Goal: Find specific page/section: Find specific page/section

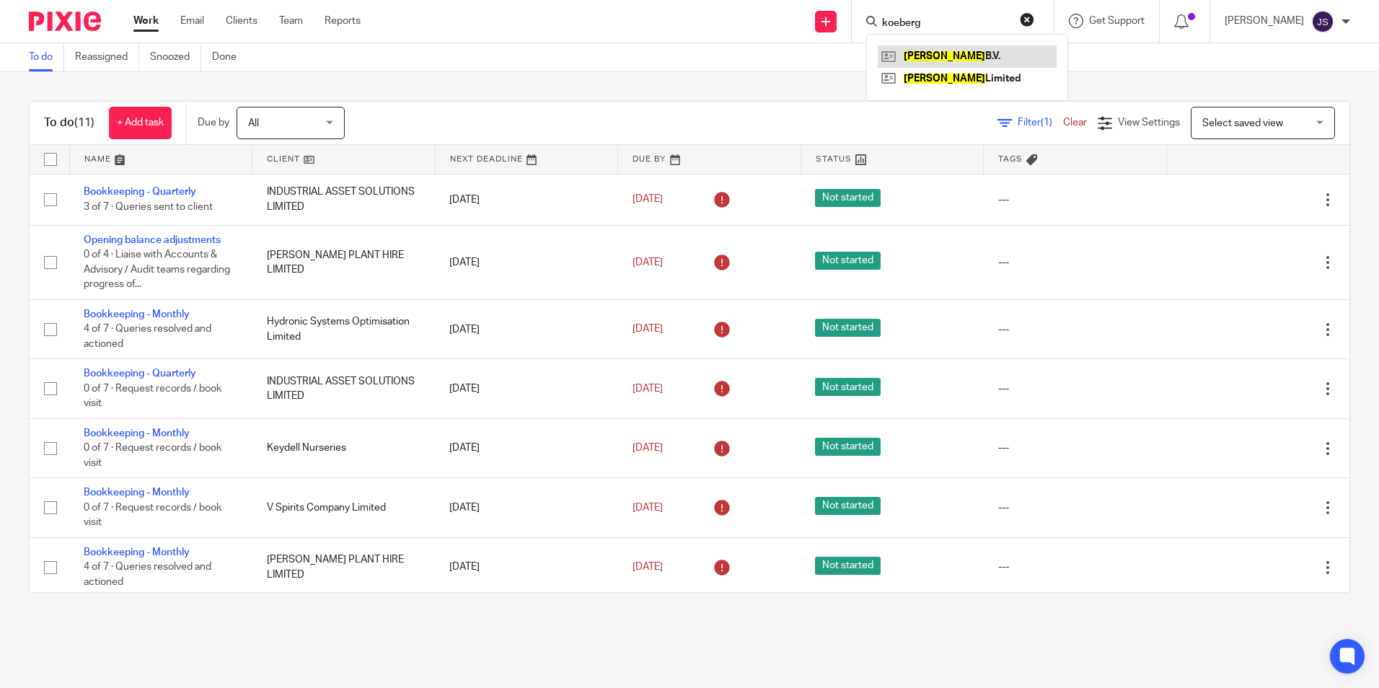
type input "koeberg"
drag, startPoint x: 973, startPoint y: 22, endPoint x: 726, endPoint y: 40, distance: 248.0
click at [726, 40] on div "Send new email Create task Add client Request signature koeberg Koberg B.V. Kob…" at bounding box center [880, 21] width 997 height 43
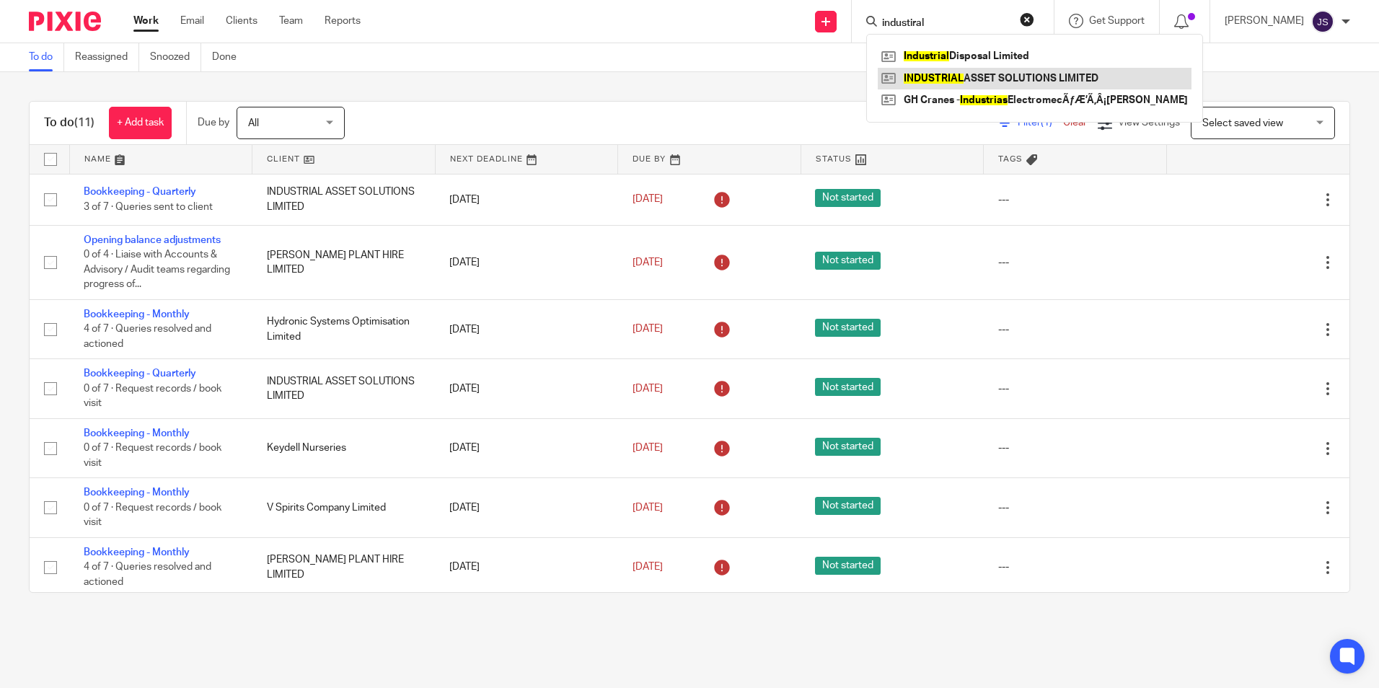
type input "industiral"
click at [947, 76] on link at bounding box center [1035, 79] width 314 height 22
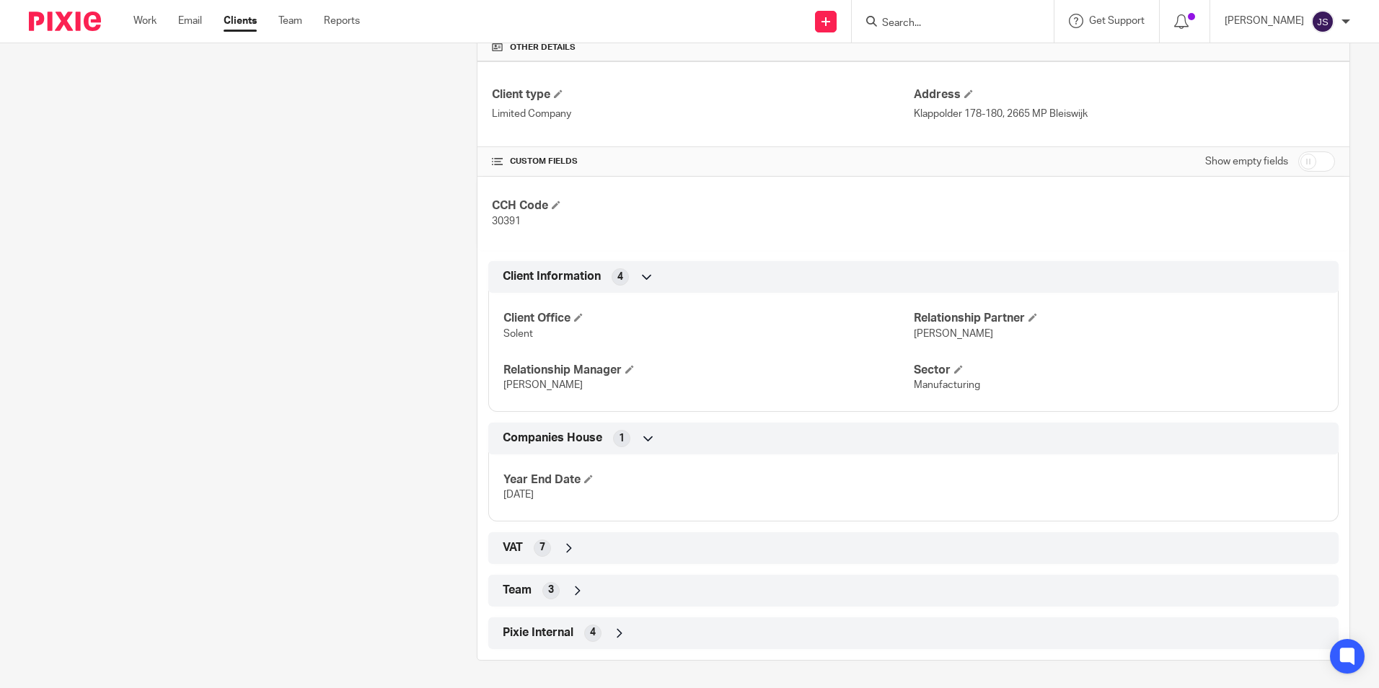
scroll to position [350, 0]
click at [562, 548] on icon at bounding box center [569, 546] width 14 height 14
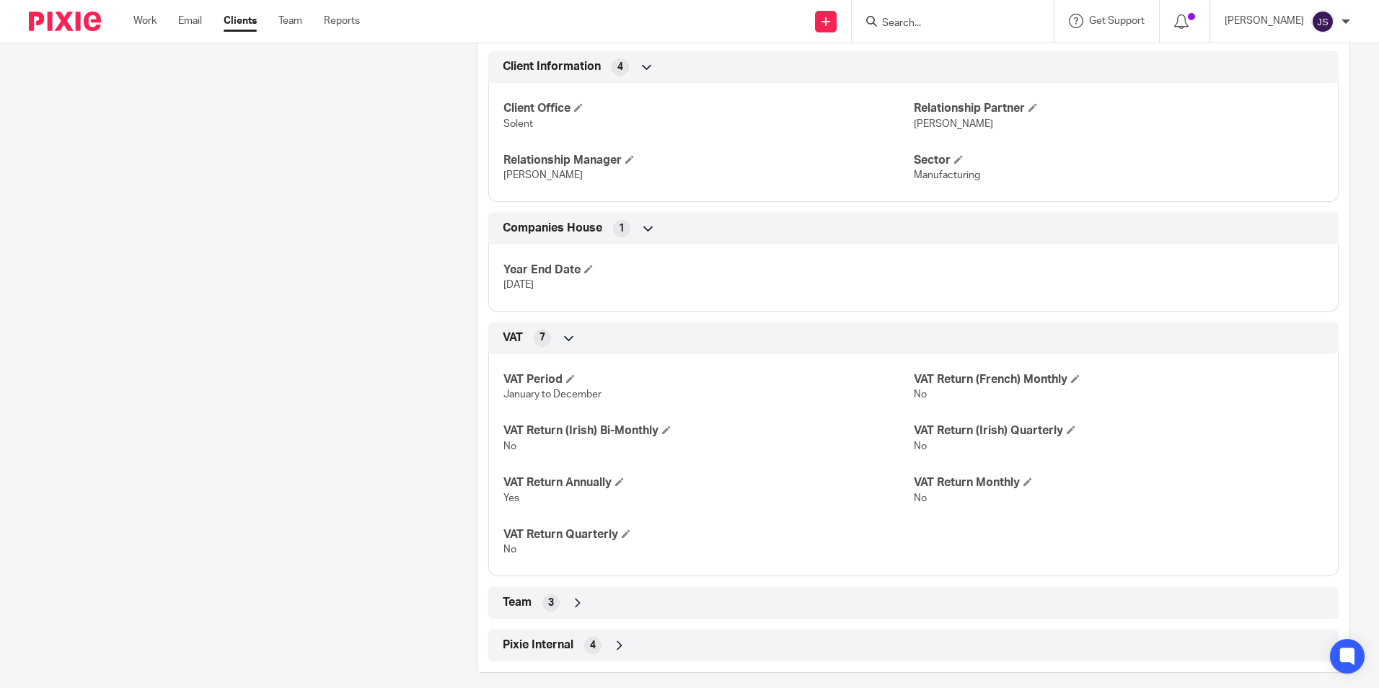
scroll to position [566, 0]
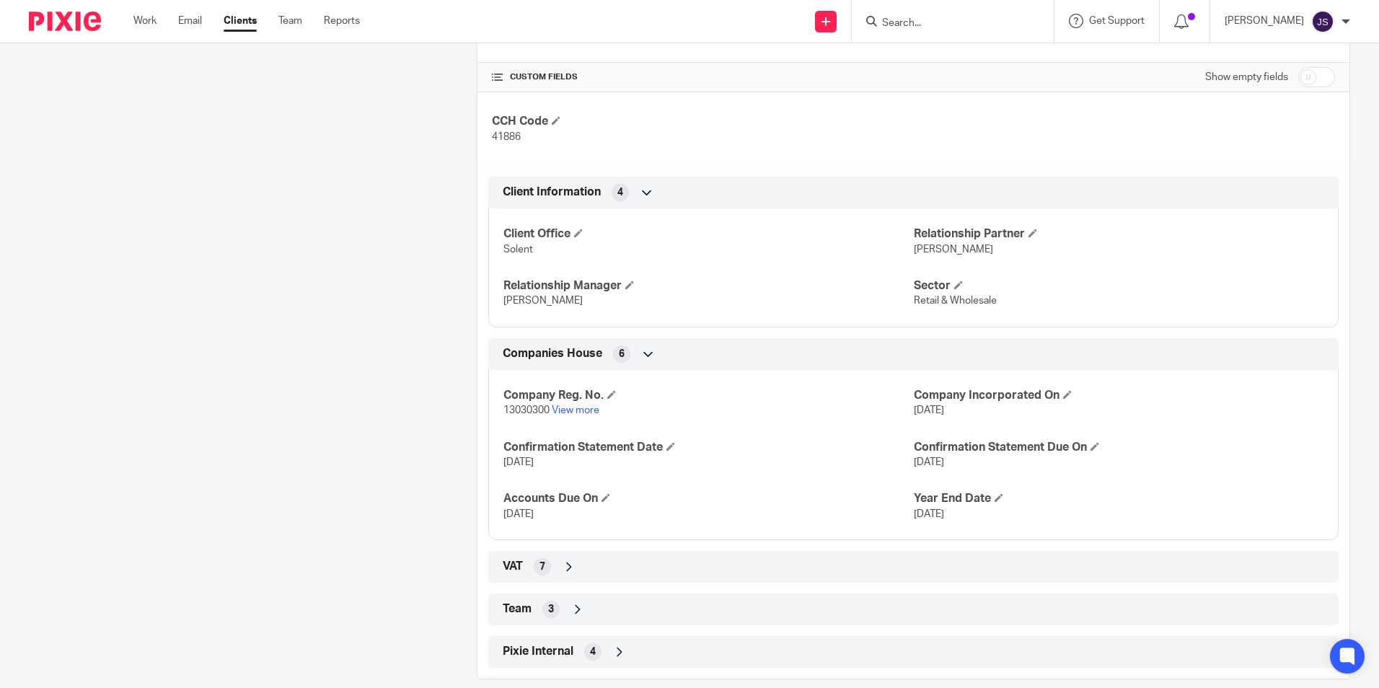
scroll to position [453, 0]
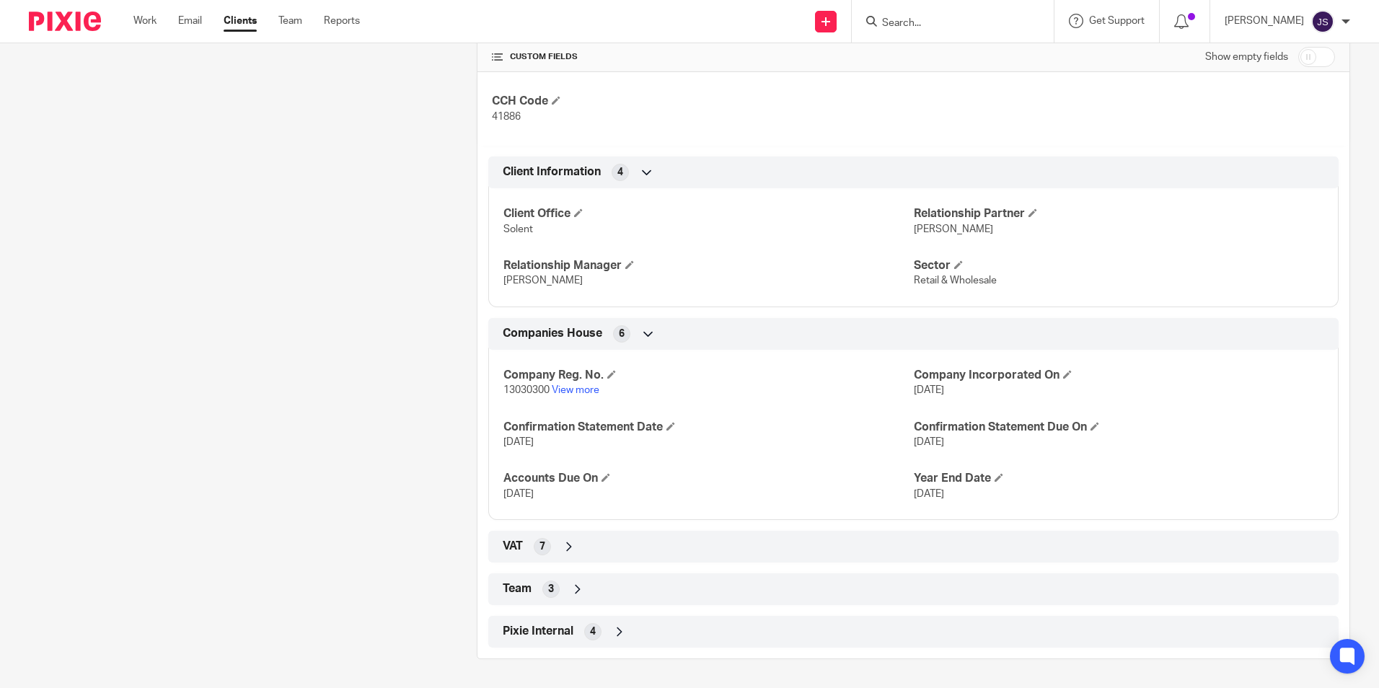
click at [555, 531] on div "VAT 7" at bounding box center [913, 547] width 850 height 32
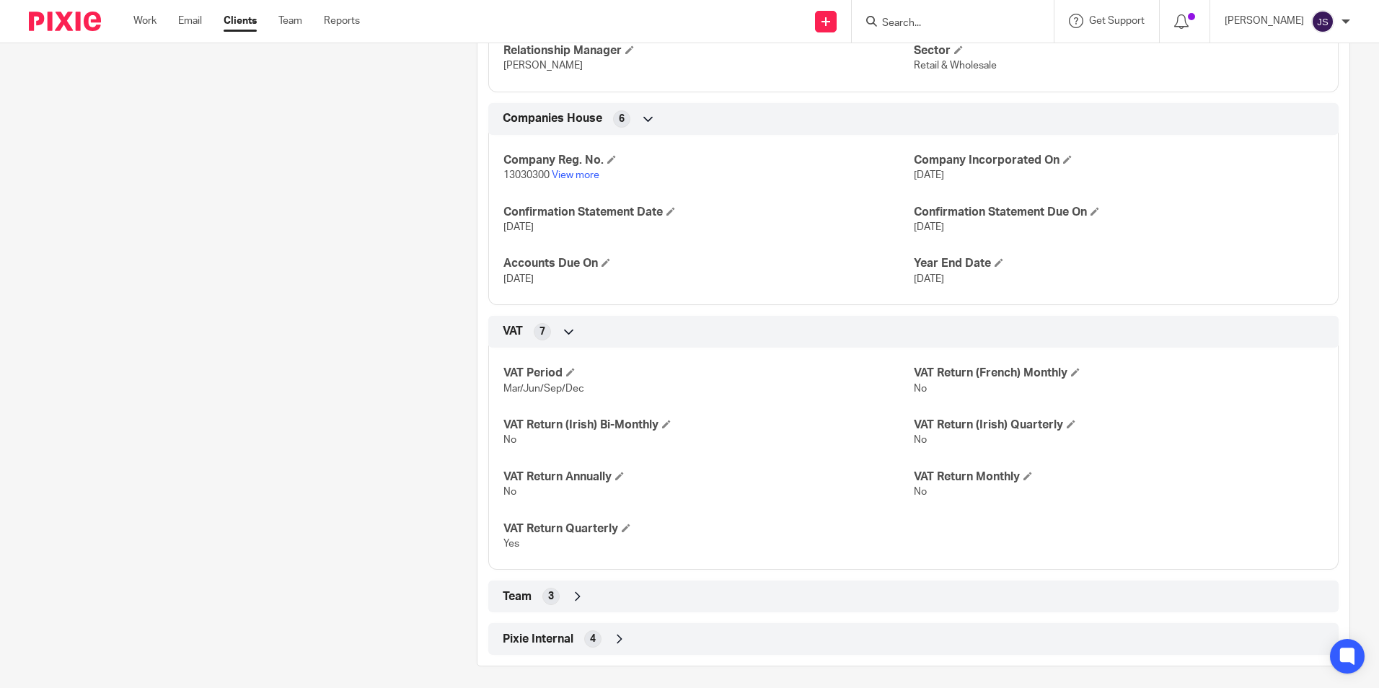
scroll to position [675, 0]
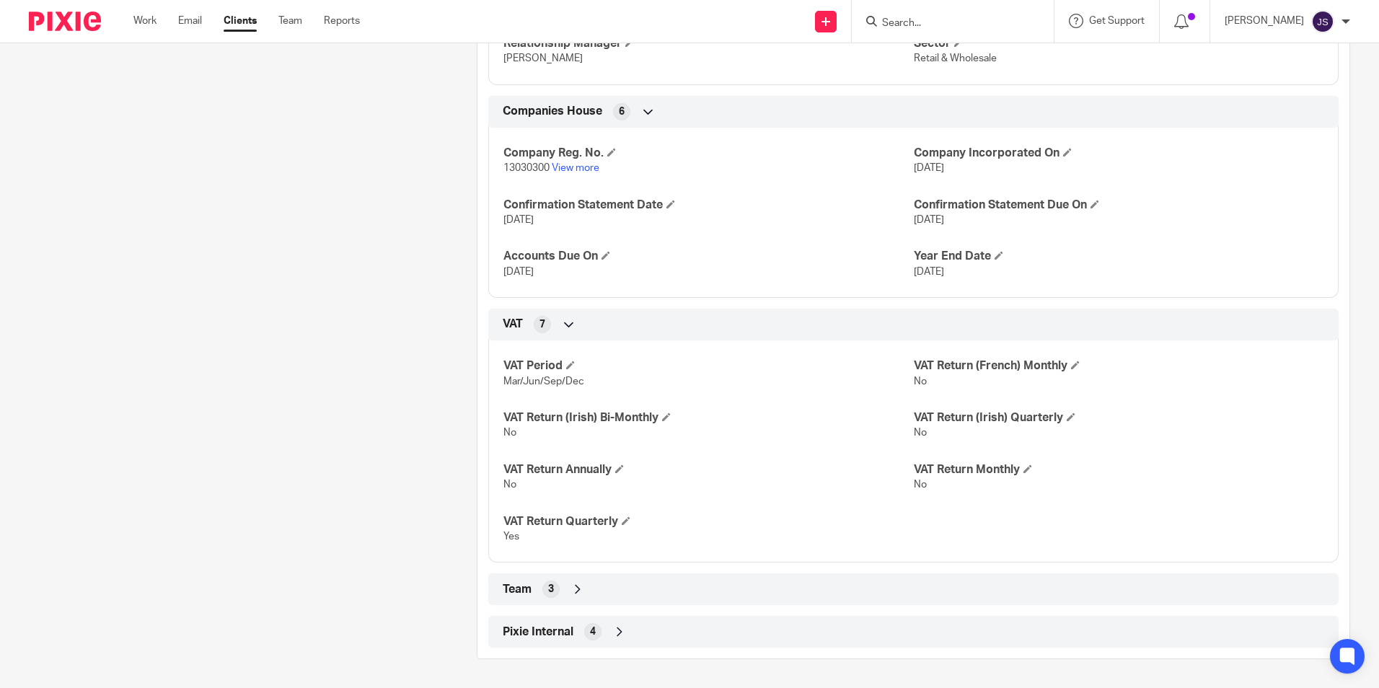
click at [550, 382] on span "Mar/Jun/Sep/Dec" at bounding box center [543, 381] width 81 height 10
drag, startPoint x: 526, startPoint y: 381, endPoint x: 543, endPoint y: 379, distance: 17.4
click at [543, 379] on span "Mar/Jun/Sep/Dec" at bounding box center [543, 381] width 81 height 10
drag, startPoint x: 543, startPoint y: 379, endPoint x: 568, endPoint y: 383, distance: 25.5
click at [568, 383] on span "Mar/Jun/Sep/Dec" at bounding box center [543, 381] width 81 height 10
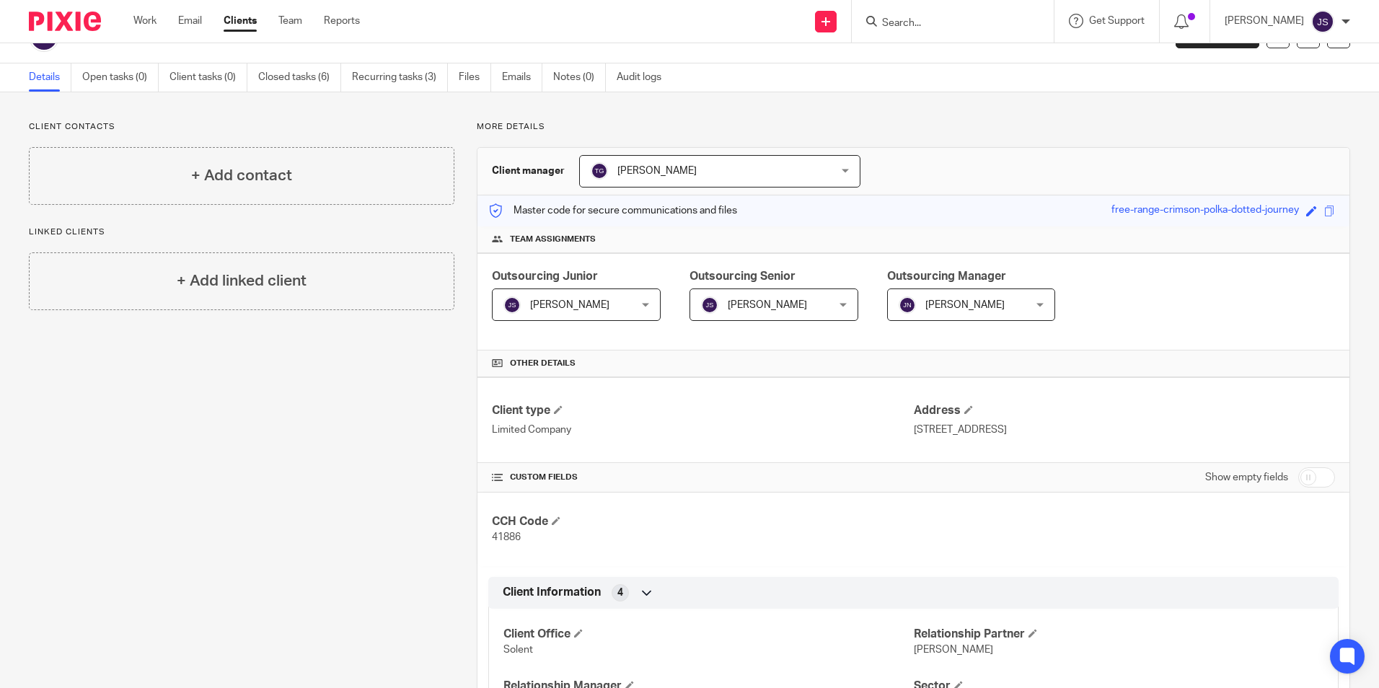
scroll to position [0, 0]
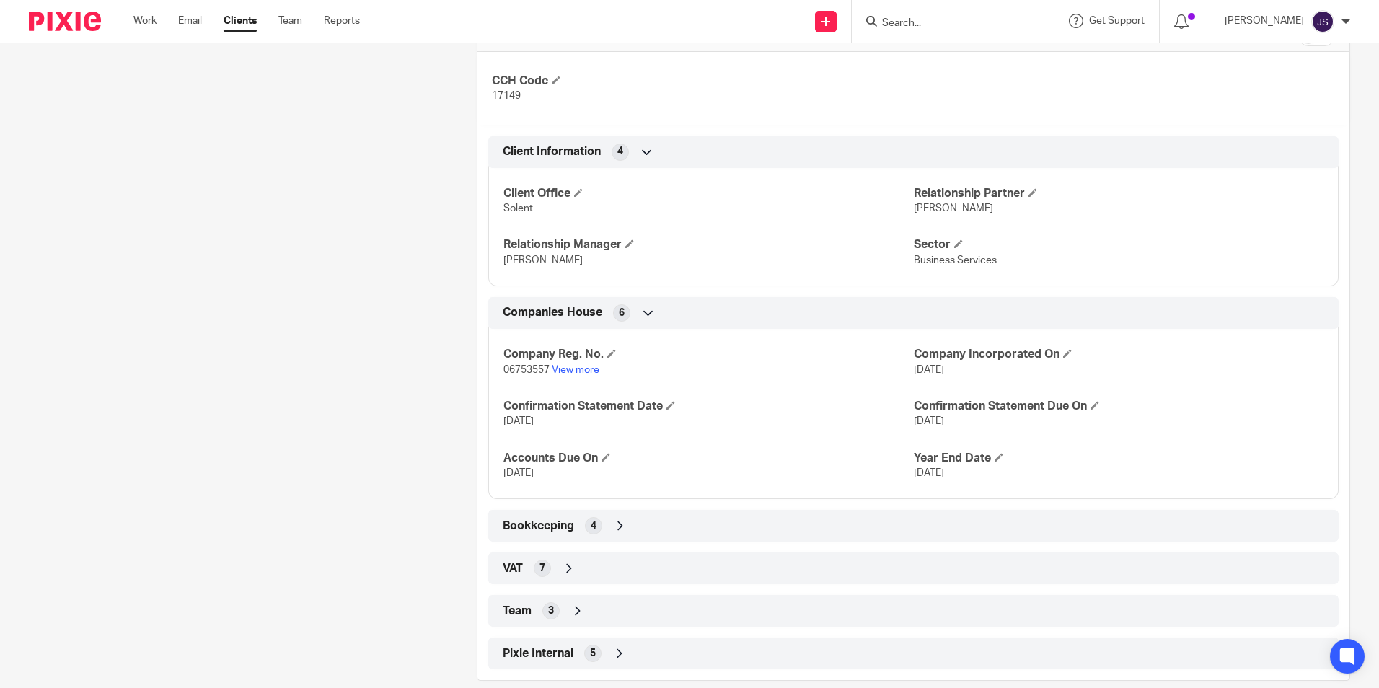
scroll to position [510, 0]
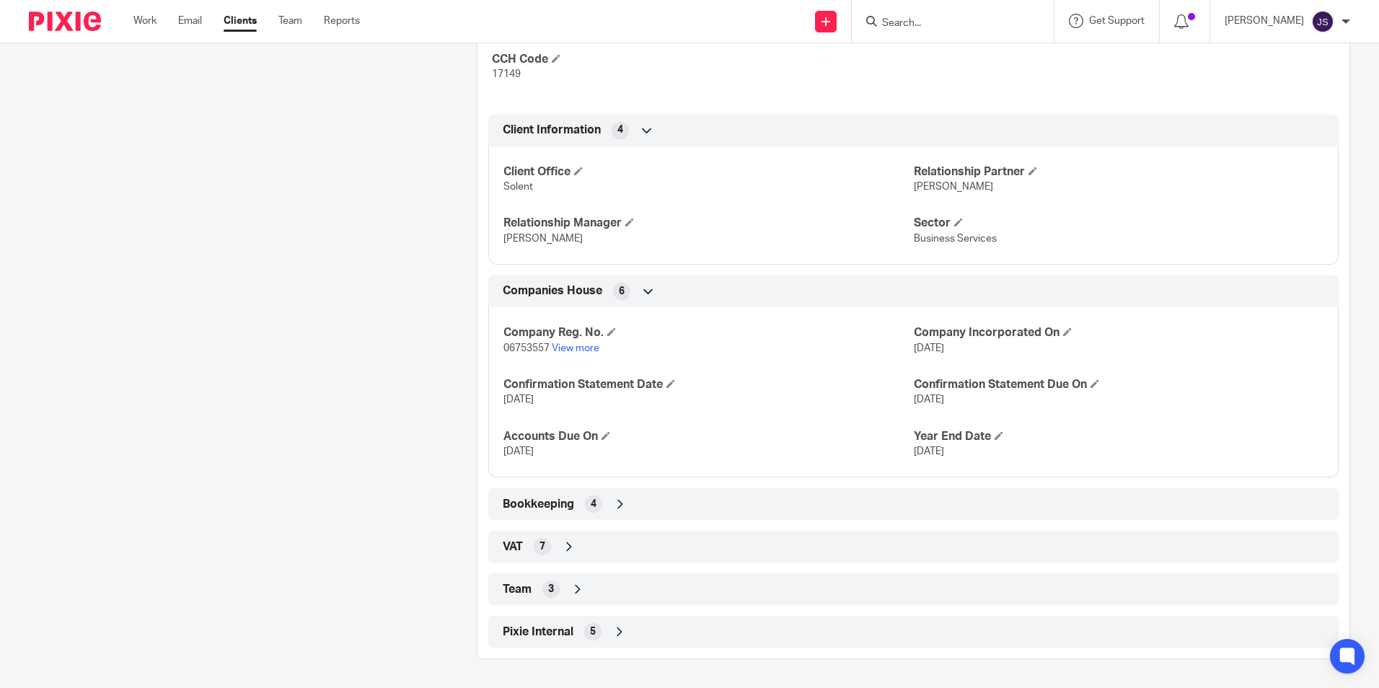
click at [633, 525] on div "Client type Limited Company Address Longcroft House, 2-8 Victoria Avenue, Bisho…" at bounding box center [913, 274] width 872 height 748
click at [639, 506] on div "Bookkeeping 4" at bounding box center [913, 504] width 829 height 25
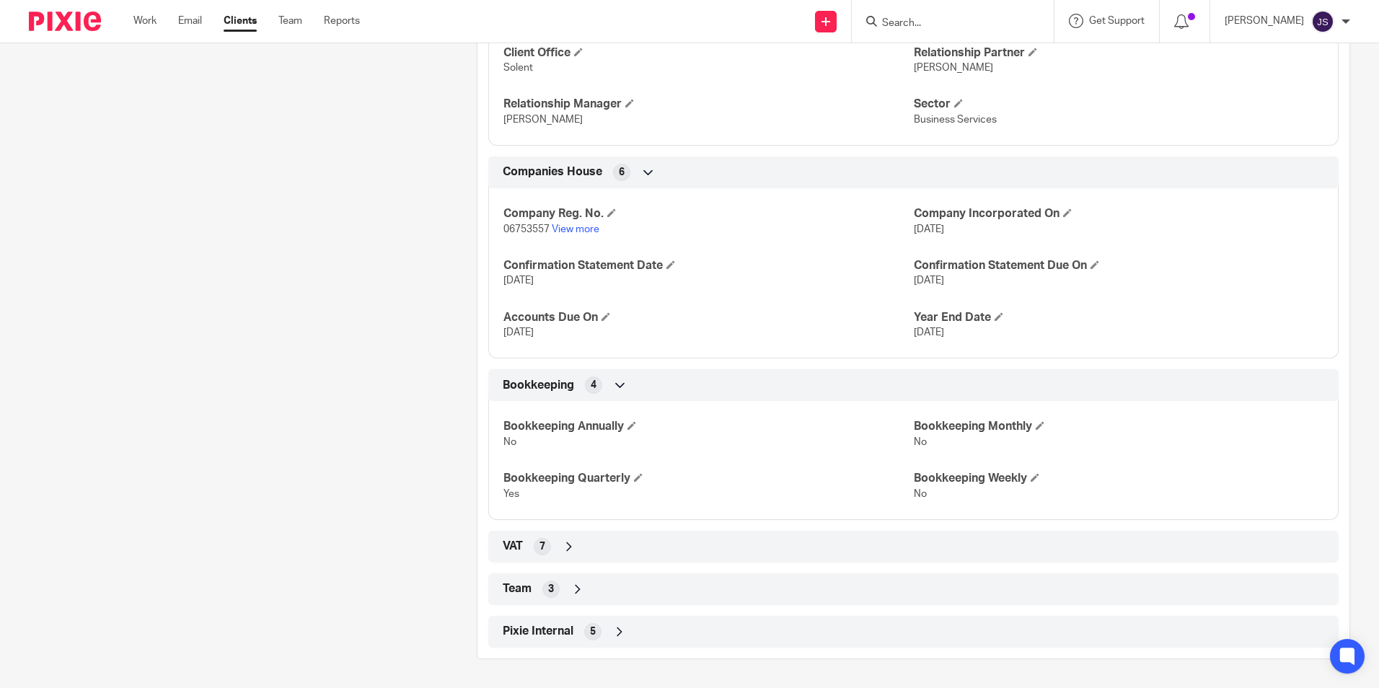
scroll to position [52, 0]
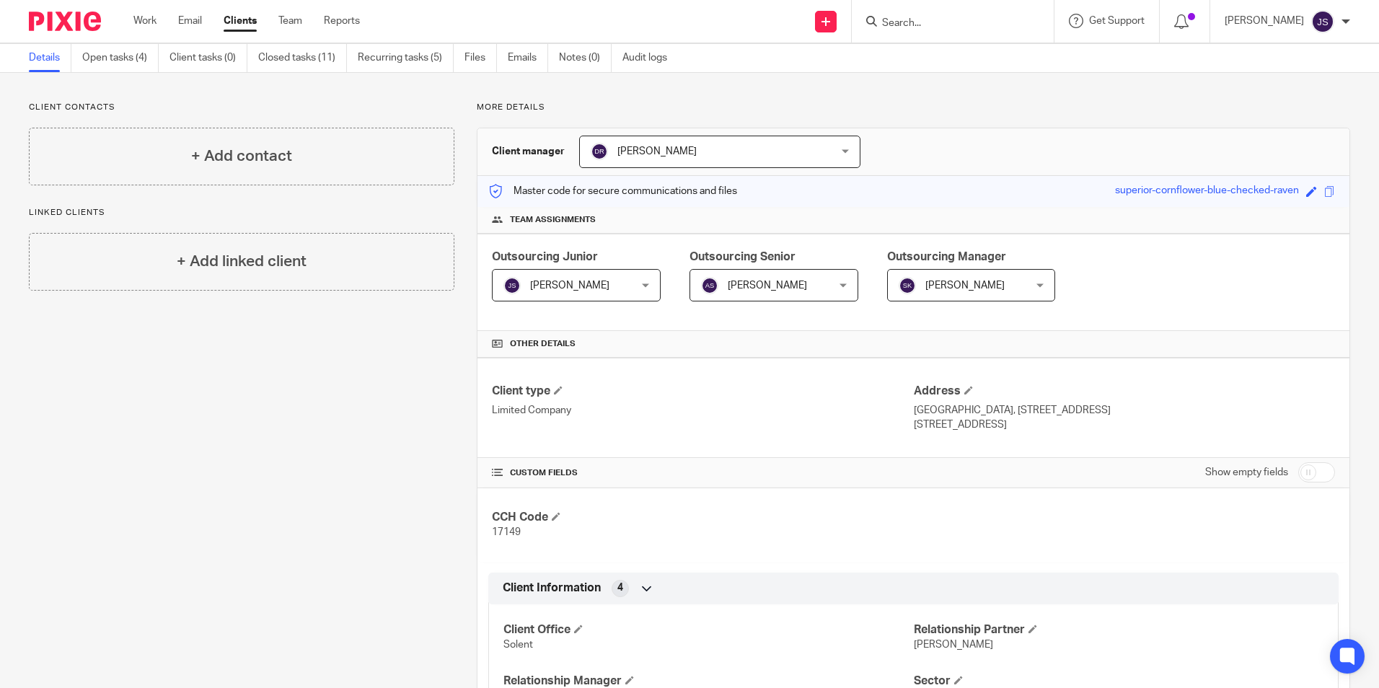
click at [74, 35] on div at bounding box center [59, 21] width 119 height 43
click at [84, 19] on img at bounding box center [65, 21] width 72 height 19
